Goal: Communication & Community: Participate in discussion

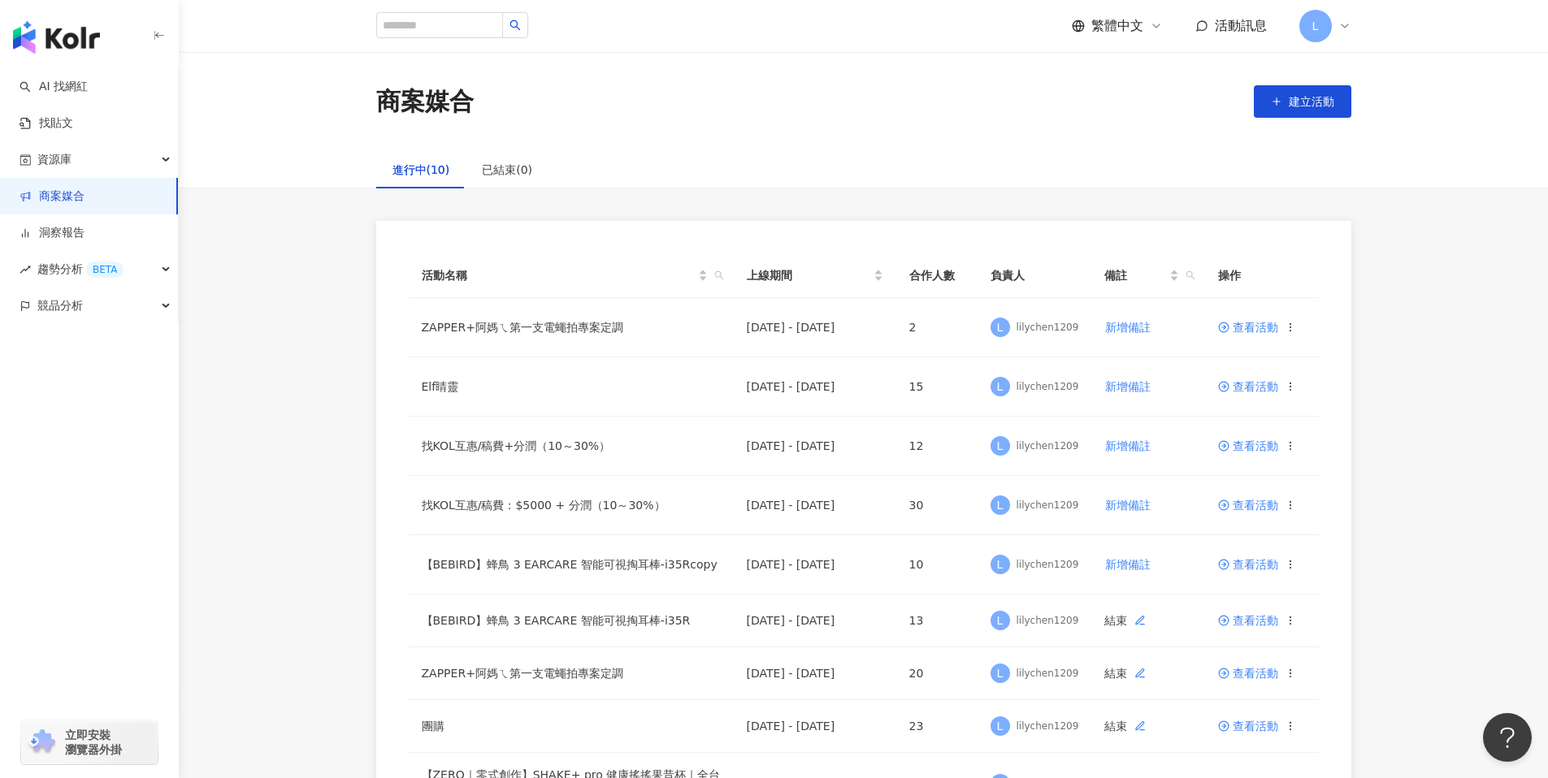
click at [1460, 230] on div "活動名稱 上線期間 合作人數 負責人 備註 操作 ZAPPER+阿媽ㄟ第一支電蠅拍專案定調 [DATE] - [DATE] 2 L lilychen1209 …" at bounding box center [863, 584] width 1369 height 726
click at [84, 191] on link "商案媒合" at bounding box center [51, 196] width 65 height 16
click at [1424, 294] on div "活動名稱 上線期間 合作人數 負責人 備註 操作 ZAPPER+阿媽ㄟ第一支電蠅拍專案定調 [DATE] - [DATE] 3 L lilychen1209 …" at bounding box center [863, 584] width 1369 height 726
click at [1248, 318] on td "查看活動" at bounding box center [1262, 327] width 114 height 59
click at [1249, 325] on span "查看活動" at bounding box center [1248, 327] width 60 height 11
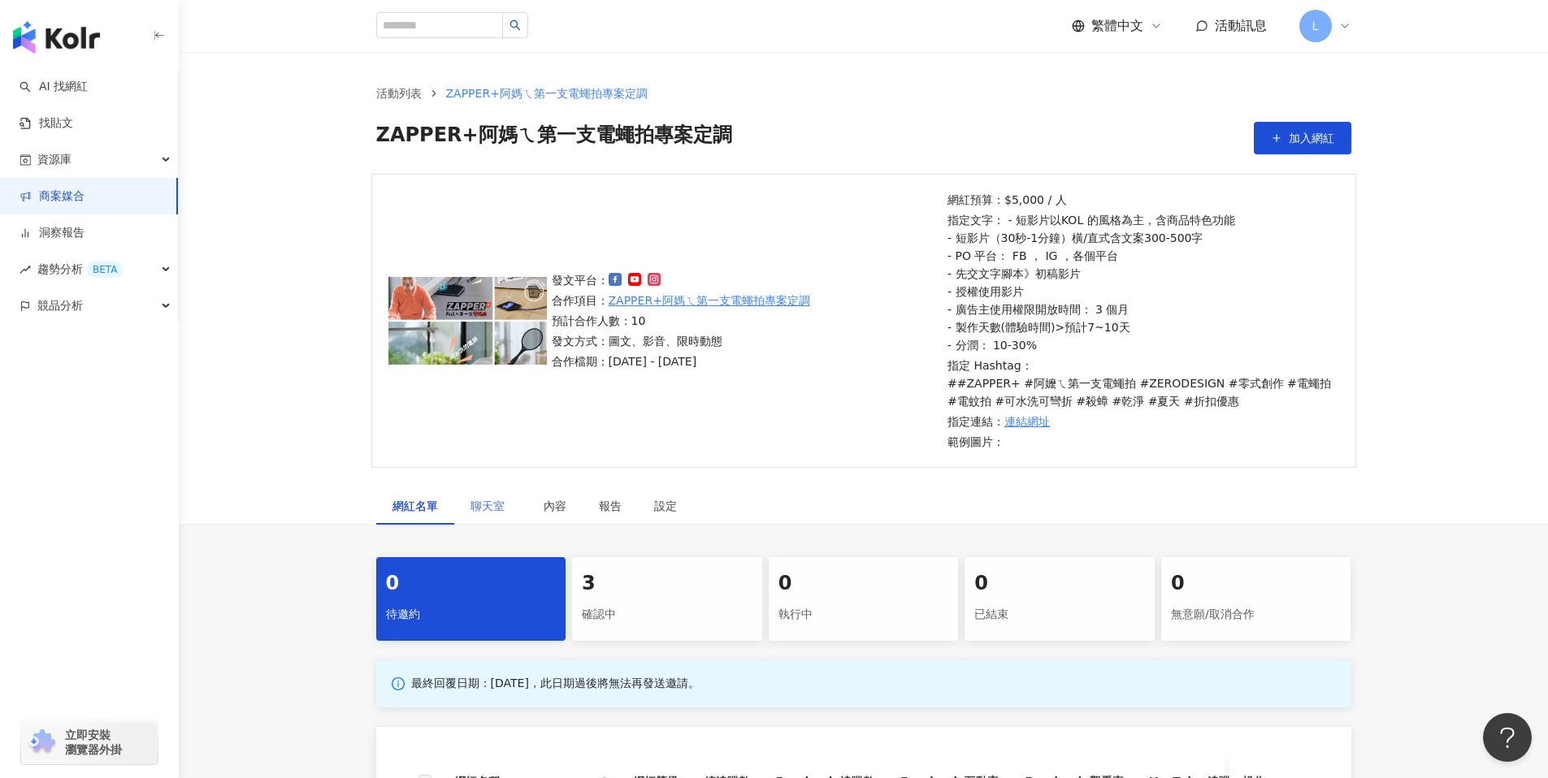
click at [502, 519] on div "聊天室" at bounding box center [490, 505] width 73 height 37
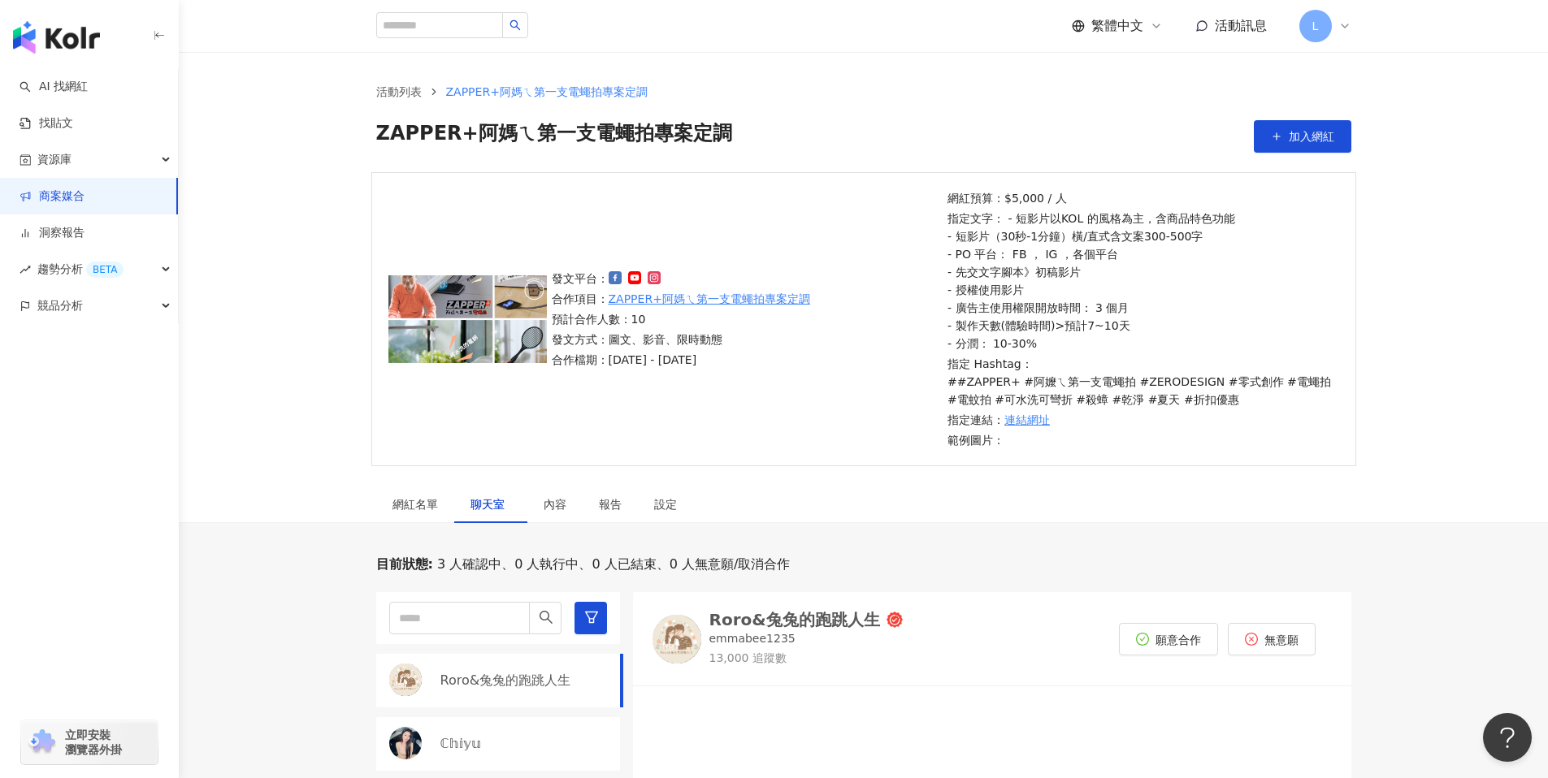
scroll to position [481, 0]
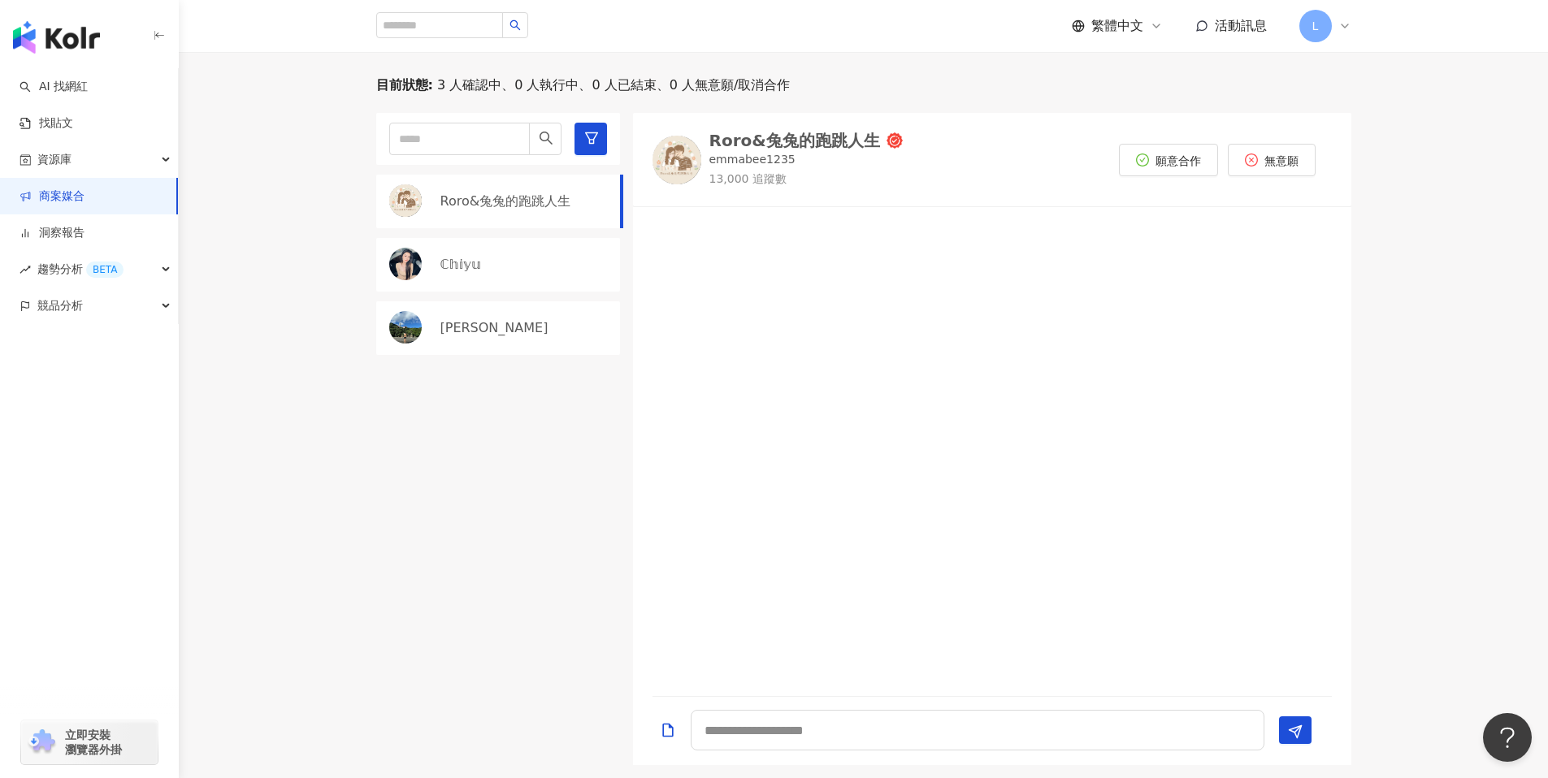
click at [516, 193] on p "Roro&兔兔的跑跳人生" at bounding box center [505, 202] width 131 height 18
